Goal: Task Accomplishment & Management: Manage account settings

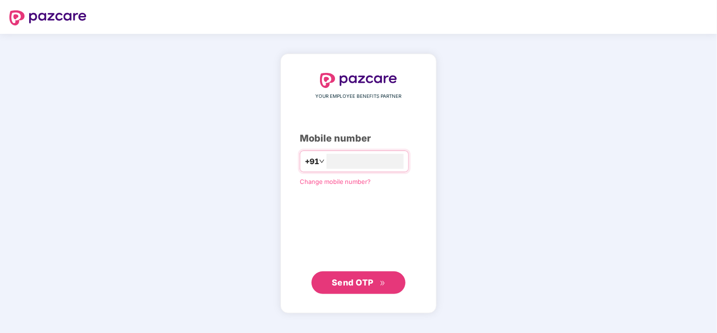
type input "**********"
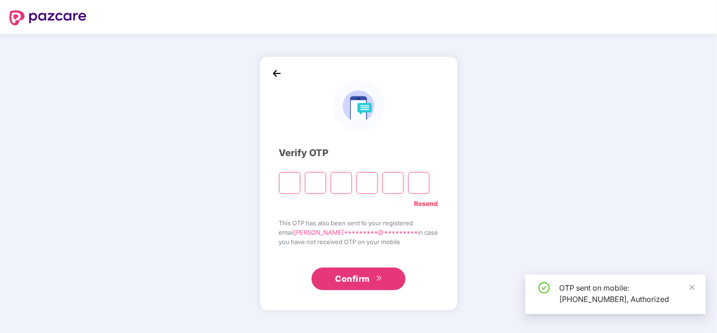
type input "*"
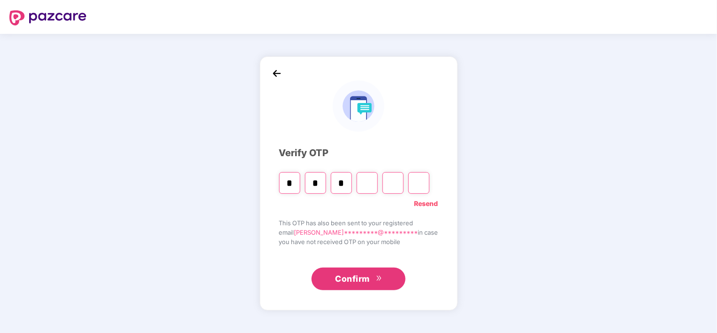
type input "*"
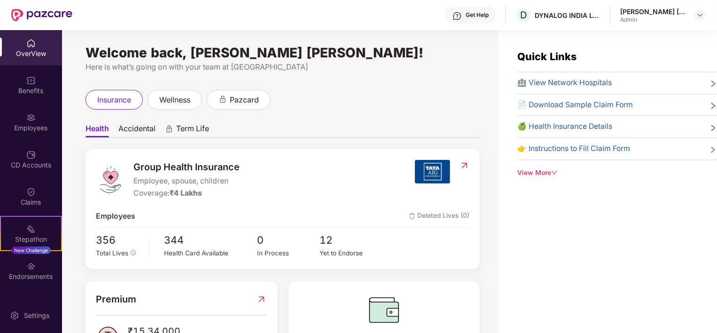
scroll to position [47, 0]
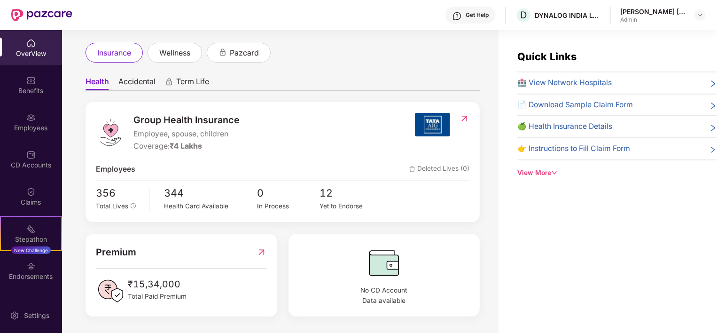
click at [152, 297] on span "Total Paid Premium" at bounding box center [157, 296] width 59 height 10
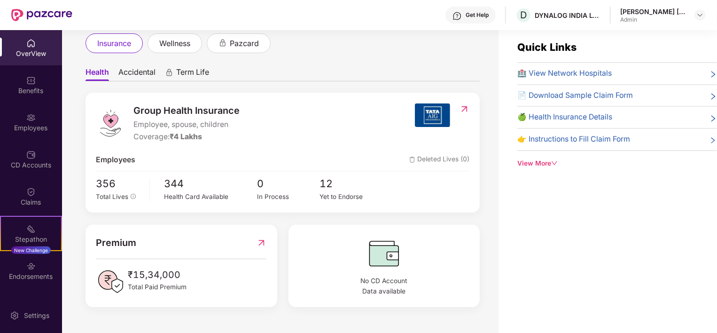
click at [152, 297] on div "Premium ₹15,34,000 Total Paid Premium" at bounding box center [181, 265] width 192 height 82
click at [39, 232] on div "Stepathon New Challenge" at bounding box center [31, 233] width 62 height 35
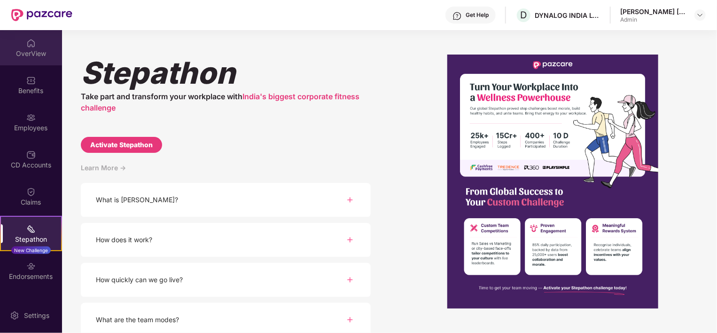
click at [43, 58] on div "OverView" at bounding box center [31, 47] width 62 height 35
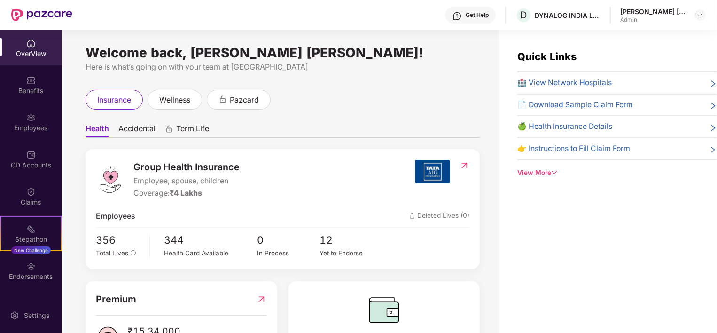
scroll to position [47, 0]
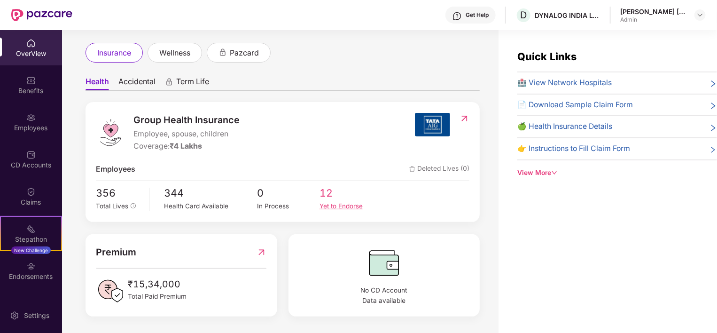
click at [339, 187] on span "12" at bounding box center [350, 193] width 62 height 16
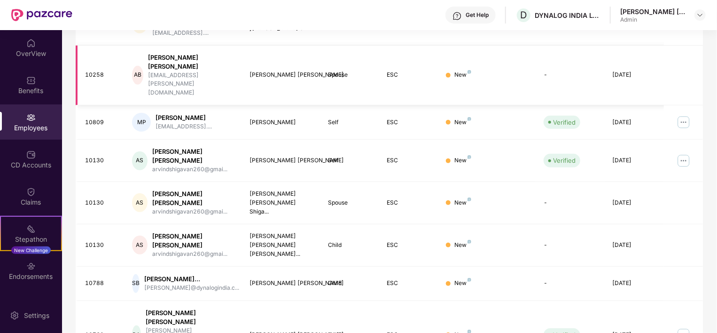
scroll to position [251, 0]
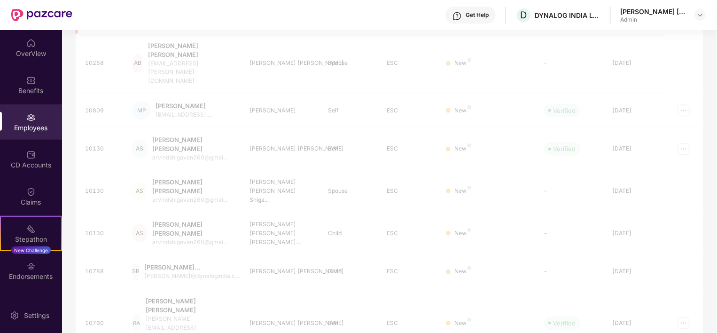
scroll to position [30, 0]
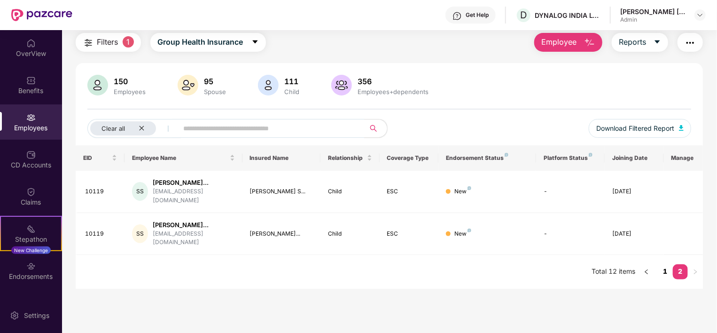
click at [666, 271] on link "1" at bounding box center [665, 271] width 15 height 14
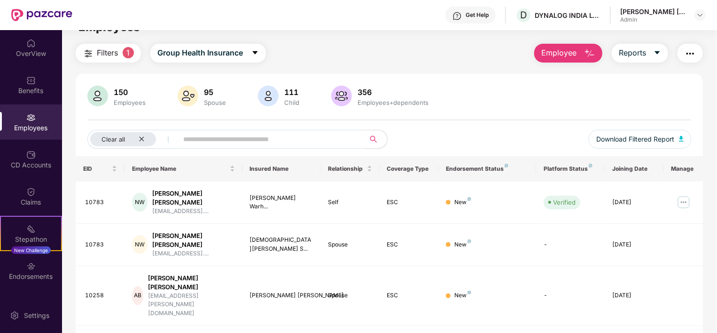
scroll to position [19, 0]
click at [143, 141] on icon "close" at bounding box center [141, 139] width 5 height 5
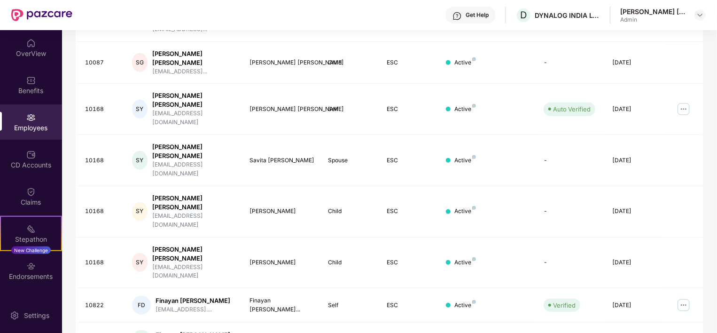
scroll to position [0, 0]
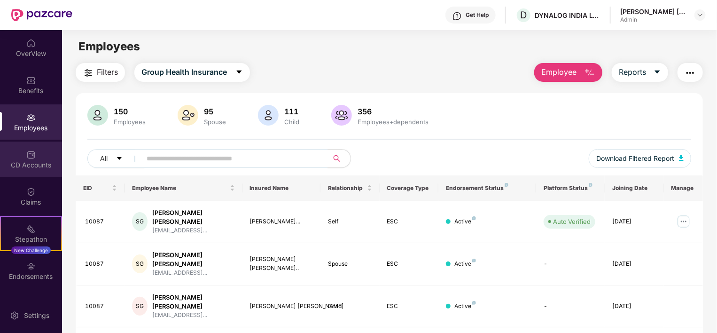
click at [56, 151] on div "CD Accounts" at bounding box center [31, 158] width 62 height 35
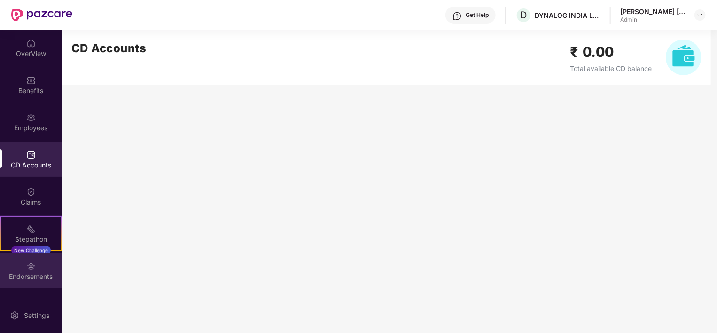
click at [32, 282] on div "Endorsements" at bounding box center [31, 270] width 62 height 35
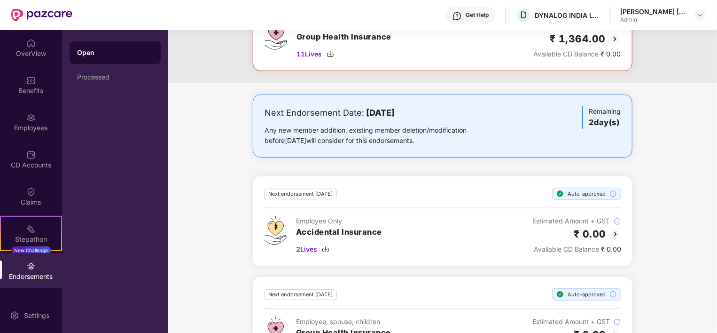
scroll to position [144, 0]
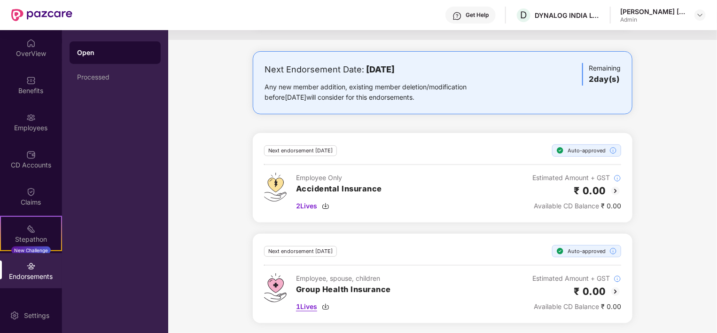
click at [311, 308] on span "1 Lives" at bounding box center [306, 306] width 21 height 10
click at [210, 238] on div "Next Endorsement Date: [DATE] Any new member addition, existing member deletion…" at bounding box center [442, 192] width 549 height 283
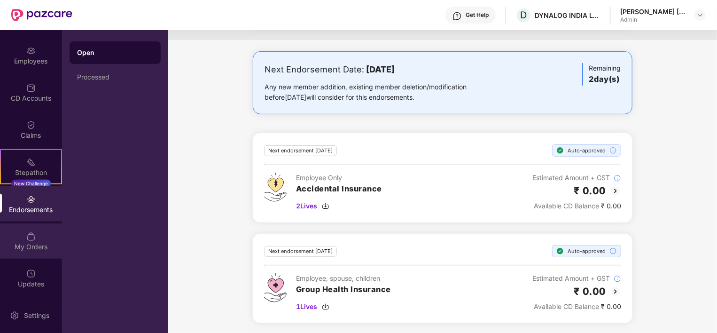
click at [26, 255] on div "My Orders" at bounding box center [31, 240] width 62 height 35
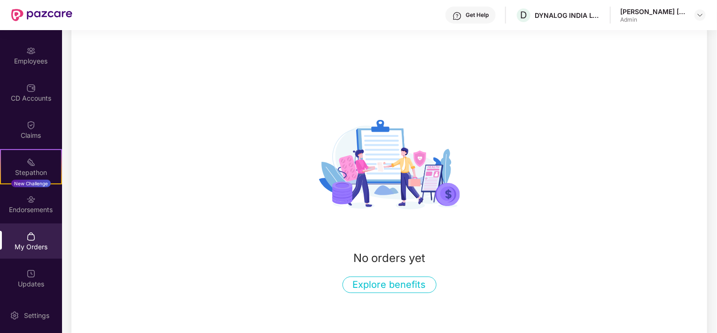
scroll to position [71, 0]
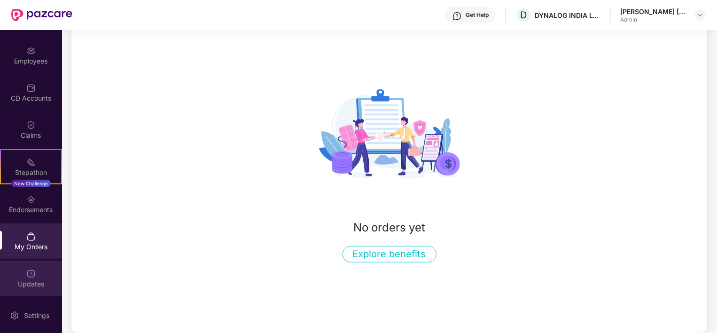
click at [24, 288] on div "Updates" at bounding box center [31, 277] width 62 height 35
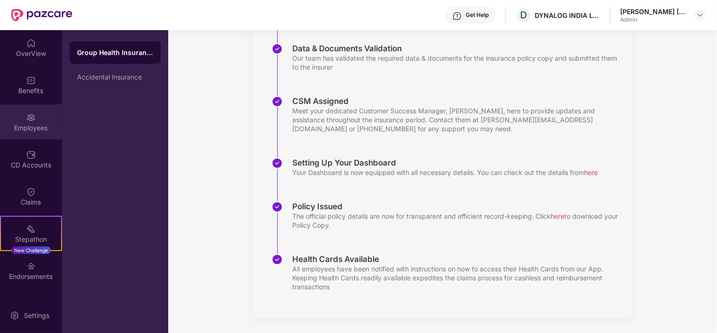
click at [15, 122] on div "Employees" at bounding box center [31, 121] width 62 height 35
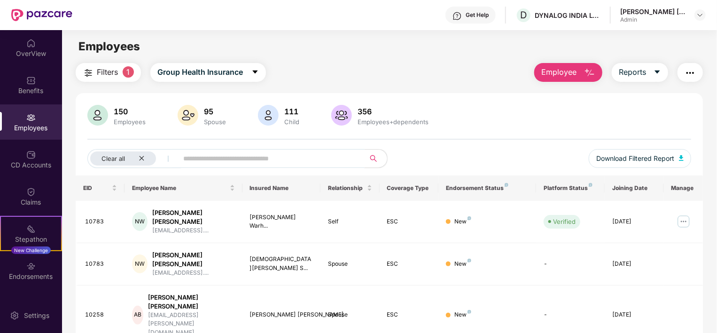
click at [210, 152] on input "text" at bounding box center [267, 158] width 169 height 14
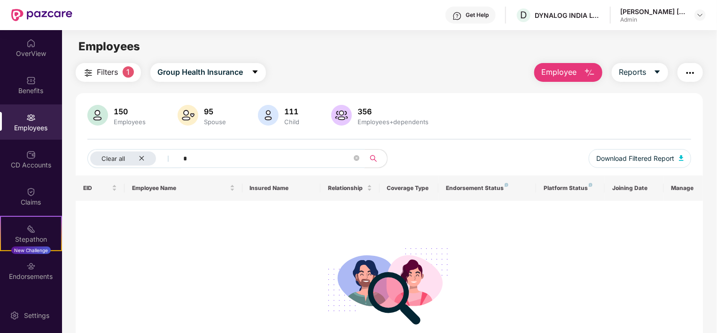
type input "*******"
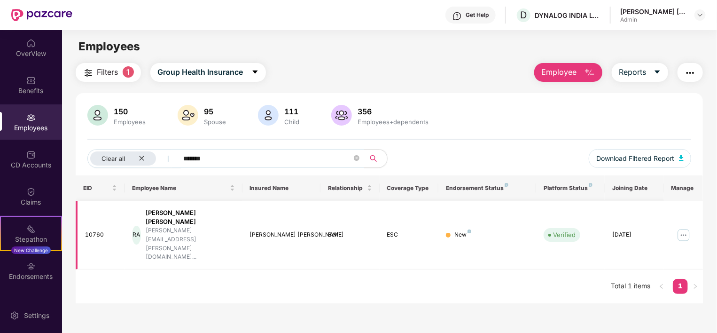
click at [684, 227] on img at bounding box center [683, 234] width 15 height 15
click at [392, 245] on div "EID Employee Name Insured Name Relationship Coverage Type Endorsement Status Pl…" at bounding box center [389, 239] width 627 height 128
click at [177, 212] on div "[PERSON_NAME] [PERSON_NAME]" at bounding box center [190, 217] width 89 height 18
click at [280, 230] on div "[PERSON_NAME] [PERSON_NAME]" at bounding box center [281, 234] width 63 height 9
click at [496, 238] on div "EID Employee Name Insured Name Relationship Coverage Type Endorsement Status Pl…" at bounding box center [389, 239] width 627 height 128
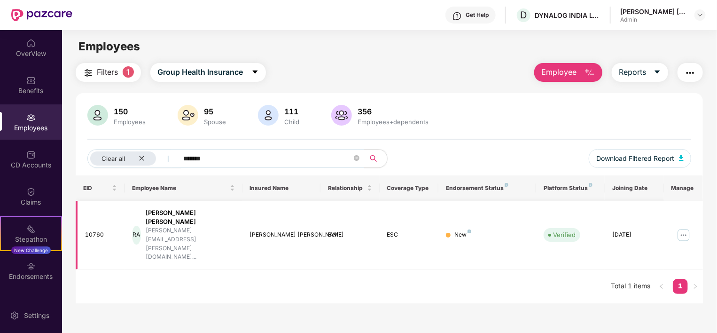
click at [378, 203] on td "Self" at bounding box center [349, 235] width 59 height 69
click at [683, 227] on img at bounding box center [683, 234] width 15 height 15
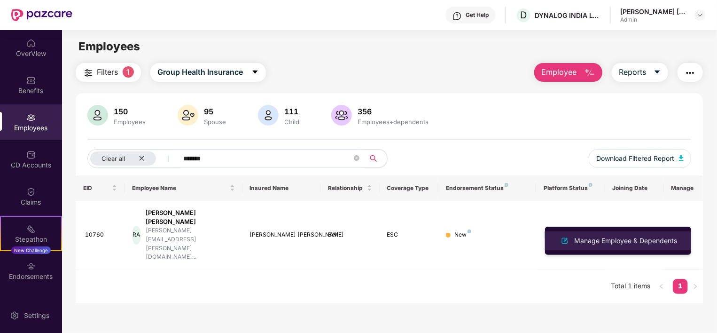
click at [605, 235] on div "Manage Employee & Dependents" at bounding box center [625, 240] width 107 height 10
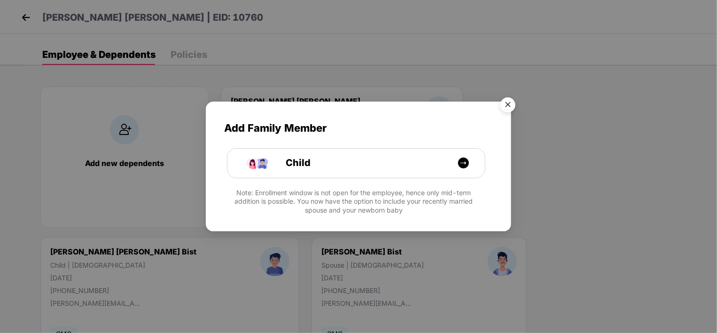
click at [509, 102] on img "Close" at bounding box center [508, 106] width 26 height 26
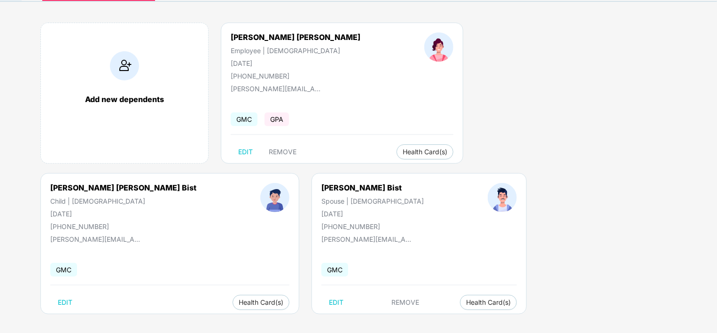
scroll to position [69, 0]
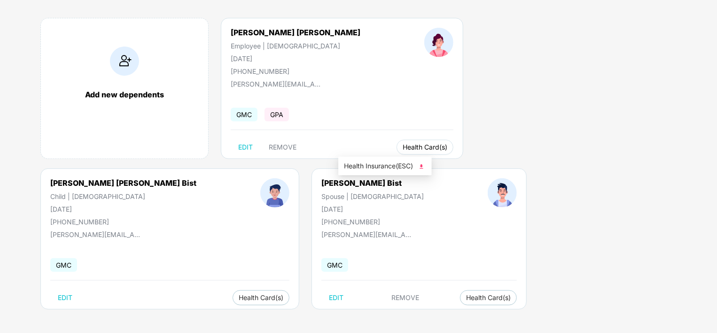
click at [402, 145] on span "Health Card(s)" at bounding box center [424, 147] width 45 height 5
click at [421, 219] on div "Add new dependents [PERSON_NAME] [PERSON_NAME] Employee | [DEMOGRAPHIC_DATA] [D…" at bounding box center [369, 168] width 695 height 329
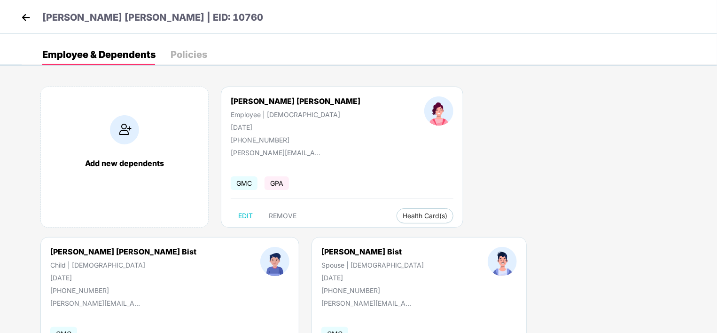
drag, startPoint x: 219, startPoint y: 75, endPoint x: 211, endPoint y: 69, distance: 9.7
click at [215, 72] on div "Add new dependents [PERSON_NAME] [PERSON_NAME] Employee | [DEMOGRAPHIC_DATA] [D…" at bounding box center [369, 236] width 695 height 329
click at [198, 56] on div "Policies" at bounding box center [188, 54] width 37 height 9
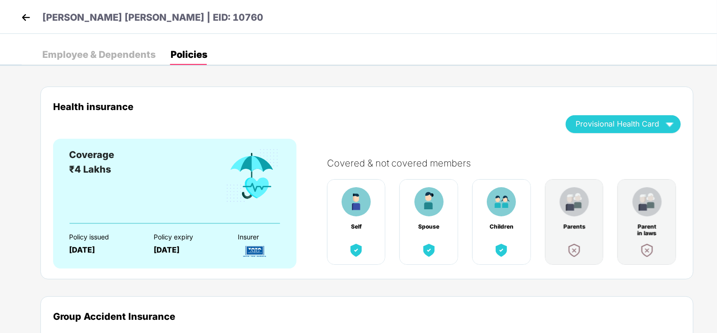
click at [28, 22] on img at bounding box center [26, 17] width 14 height 14
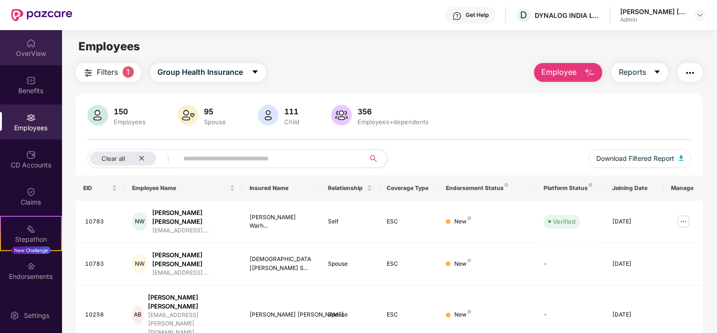
click at [31, 43] on img at bounding box center [30, 43] width 9 height 9
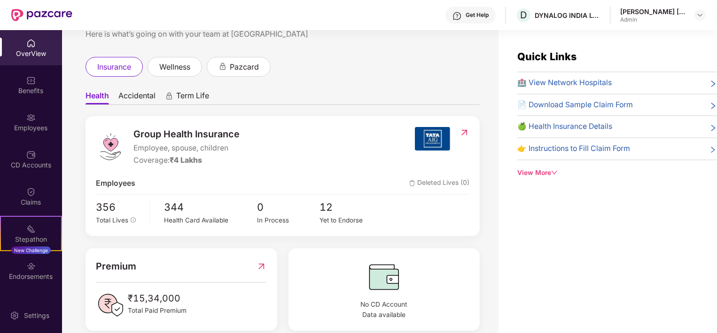
scroll to position [47, 0]
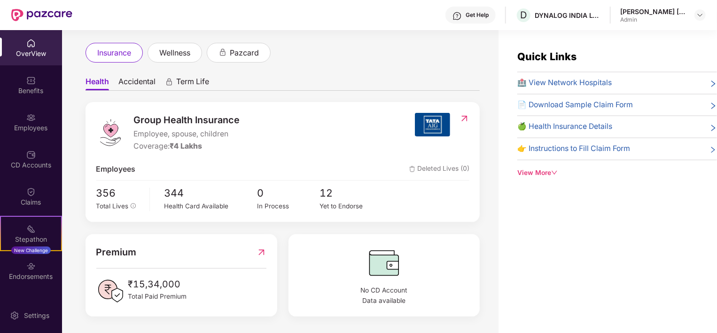
click at [539, 176] on div "View More" at bounding box center [617, 173] width 200 height 10
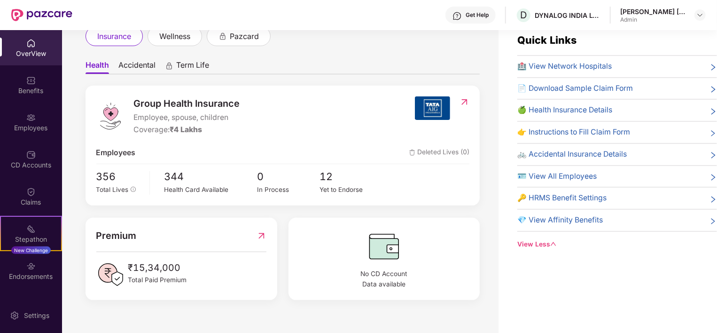
scroll to position [30, 0]
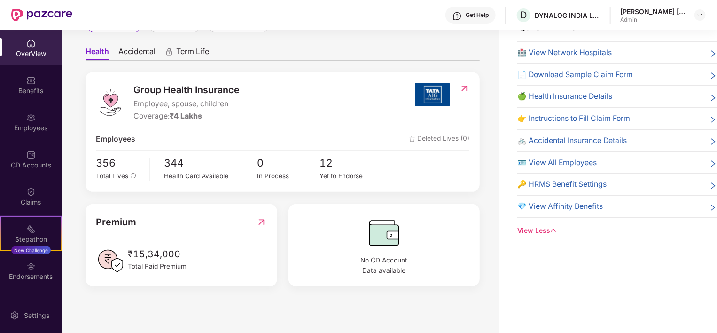
click at [146, 49] on span "Accidental" at bounding box center [136, 53] width 37 height 14
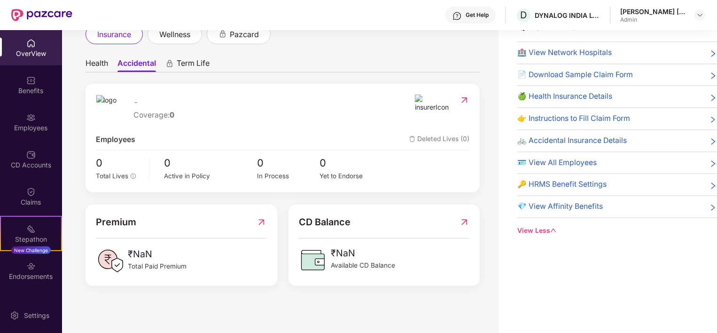
scroll to position [47, 0]
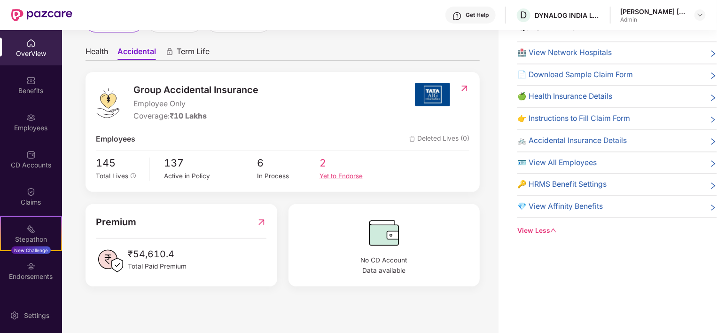
click at [327, 173] on div "Yet to Endorse" at bounding box center [350, 176] width 62 height 10
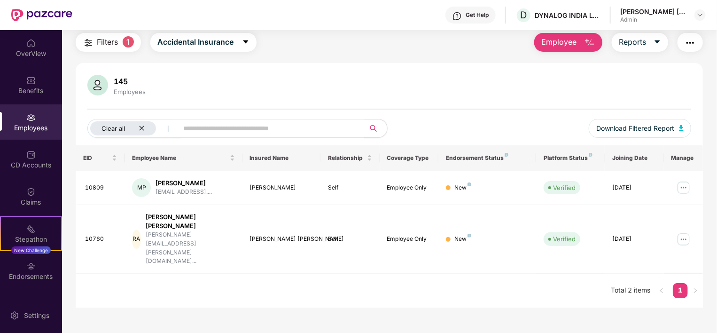
click at [141, 125] on icon "close" at bounding box center [142, 128] width 6 height 6
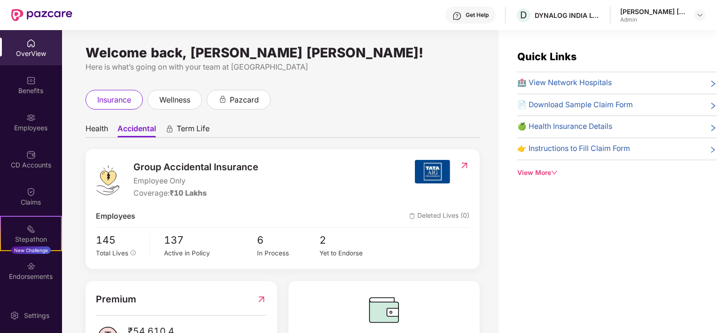
click at [203, 130] on span "Term Life" at bounding box center [193, 131] width 33 height 14
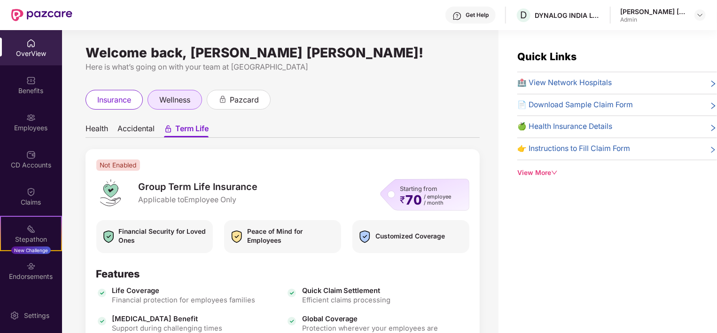
click at [195, 99] on div "wellness" at bounding box center [174, 100] width 54 height 20
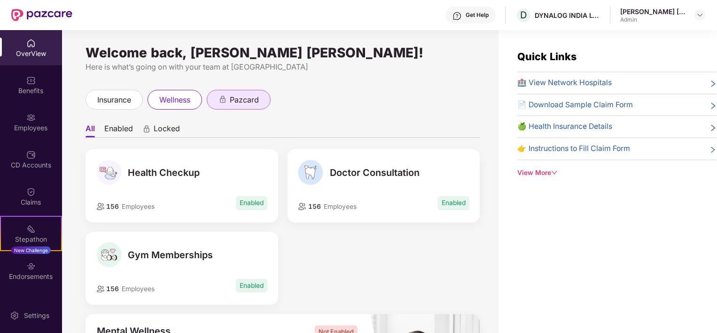
click at [232, 107] on div "pazcard" at bounding box center [239, 100] width 64 height 20
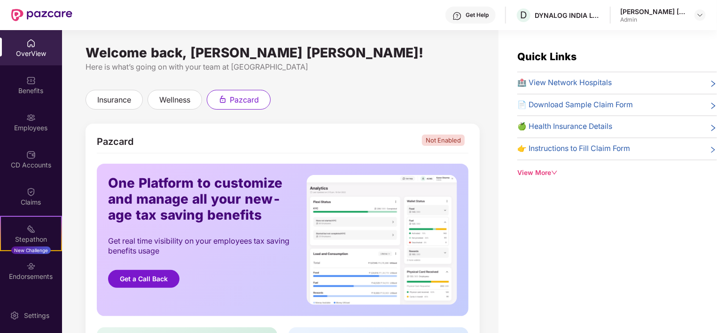
click at [35, 54] on div "OverView" at bounding box center [31, 53] width 62 height 9
click at [48, 73] on div "Benefits" at bounding box center [31, 84] width 62 height 35
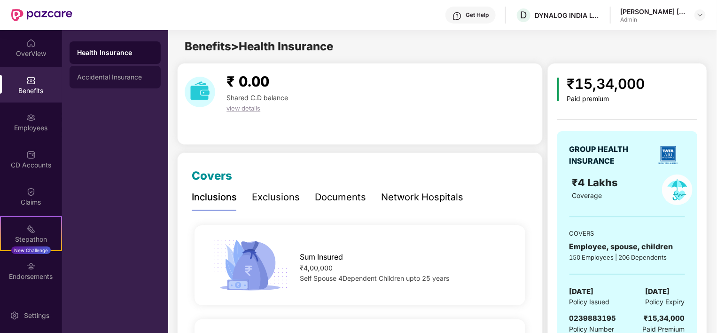
click at [113, 83] on div "Accidental Insurance" at bounding box center [115, 77] width 91 height 23
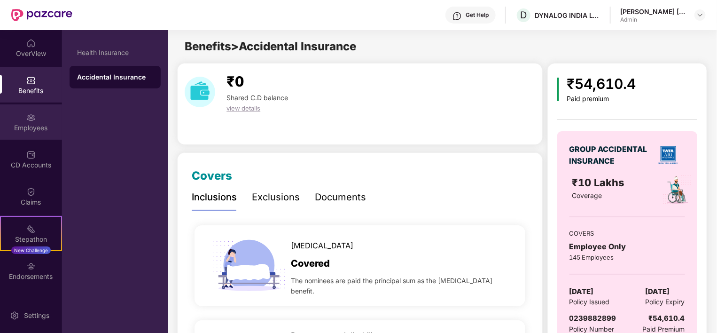
click at [46, 124] on div "Employees" at bounding box center [31, 127] width 62 height 9
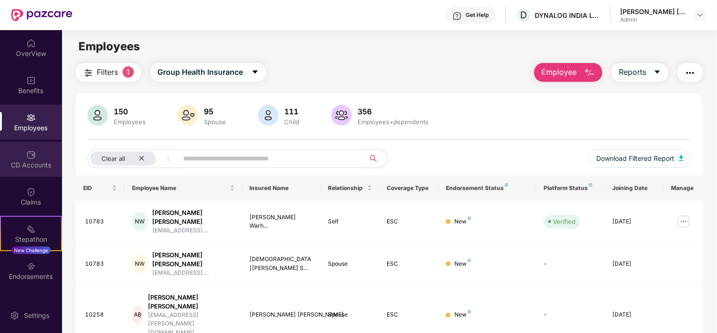
click at [32, 167] on div "CD Accounts" at bounding box center [31, 164] width 62 height 9
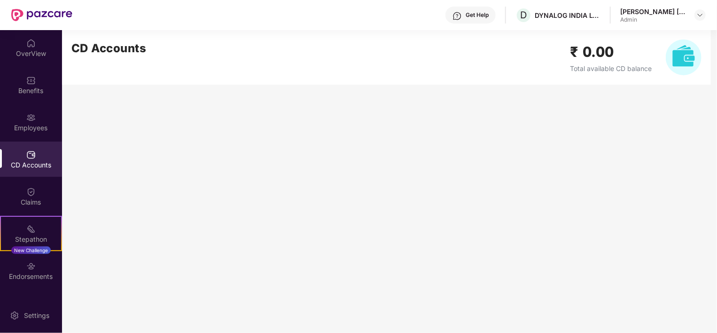
click at [671, 10] on div "[PERSON_NAME] [PERSON_NAME]" at bounding box center [653, 11] width 66 height 9
click at [698, 12] on img at bounding box center [700, 15] width 8 height 8
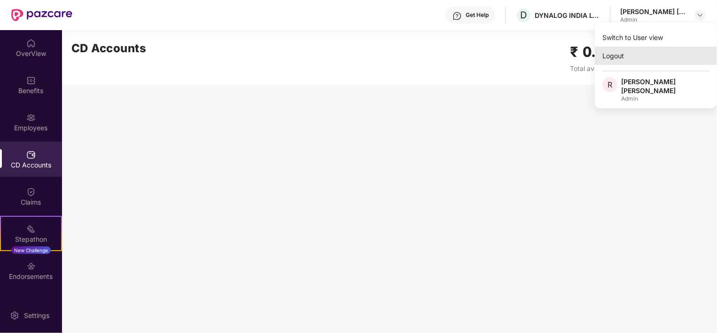
click at [633, 55] on div "Logout" at bounding box center [656, 55] width 122 height 18
